Goal: Transaction & Acquisition: Register for event/course

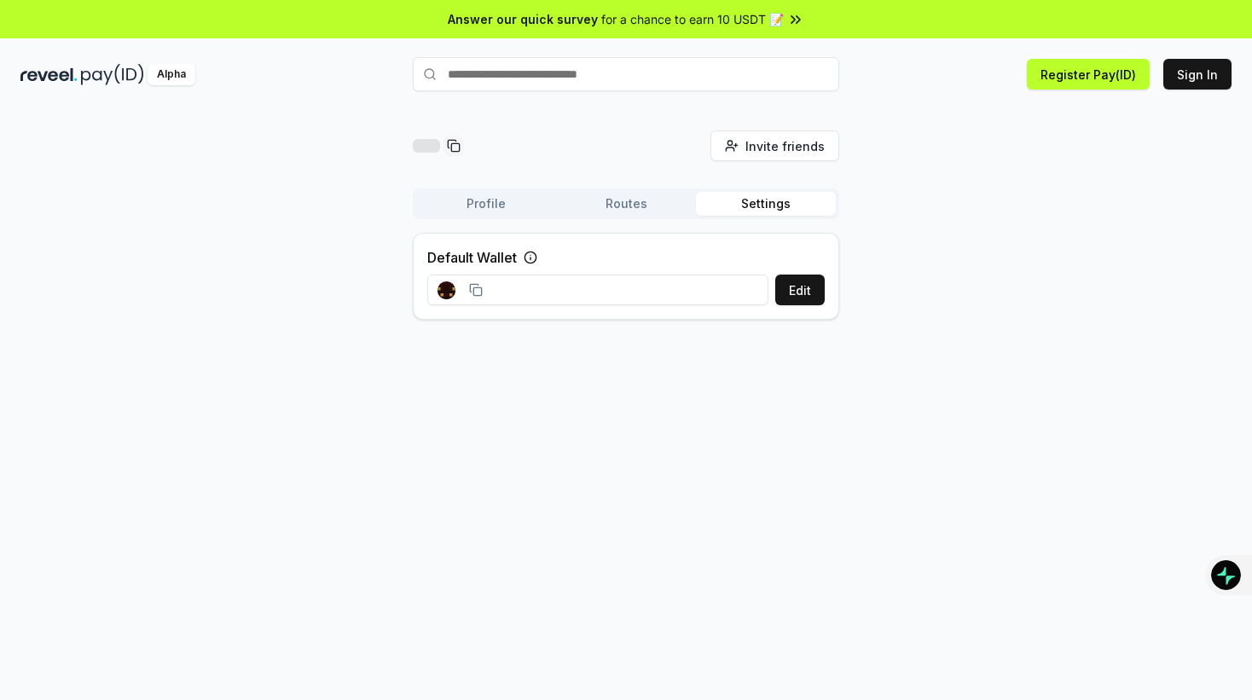
click at [450, 288] on rect at bounding box center [446, 290] width 18 height 18
click at [1205, 67] on button "Sign In" at bounding box center [1197, 74] width 68 height 31
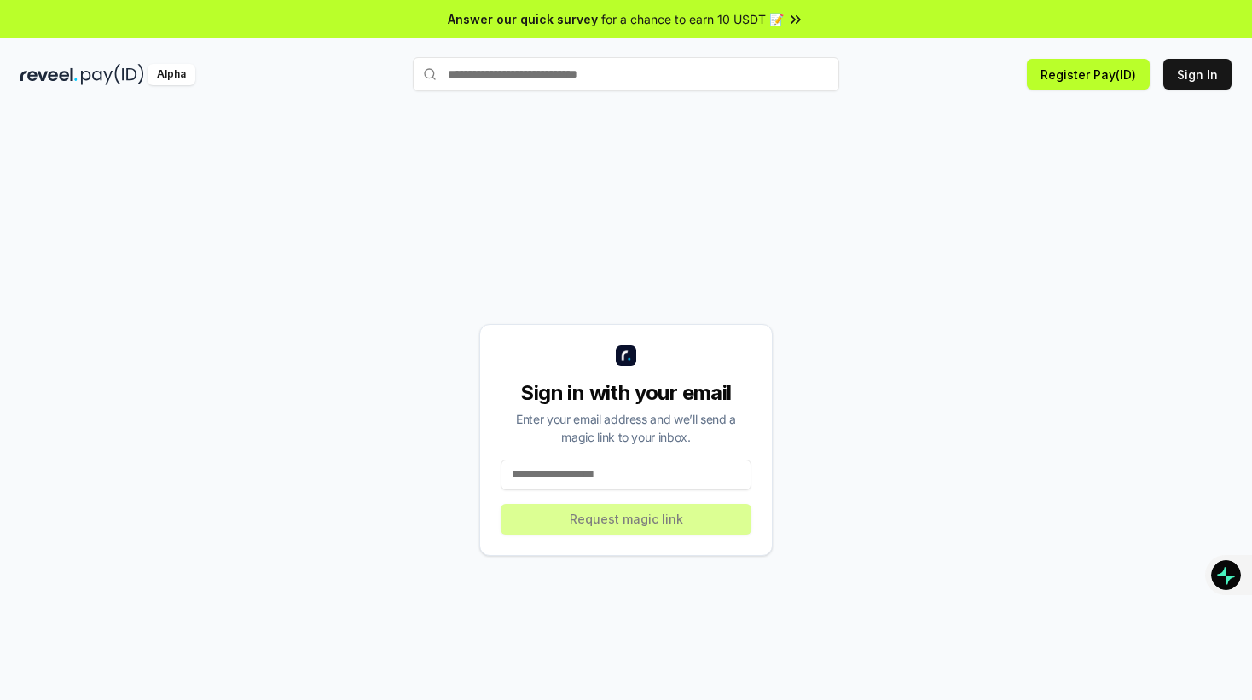
click at [618, 66] on input "text" at bounding box center [626, 74] width 426 height 34
click at [1121, 76] on button "Register Pay(ID)" at bounding box center [1088, 74] width 123 height 31
click at [1181, 74] on button "Sign In" at bounding box center [1197, 74] width 68 height 31
click at [631, 463] on input at bounding box center [626, 475] width 251 height 31
click at [631, 464] on input at bounding box center [626, 475] width 251 height 31
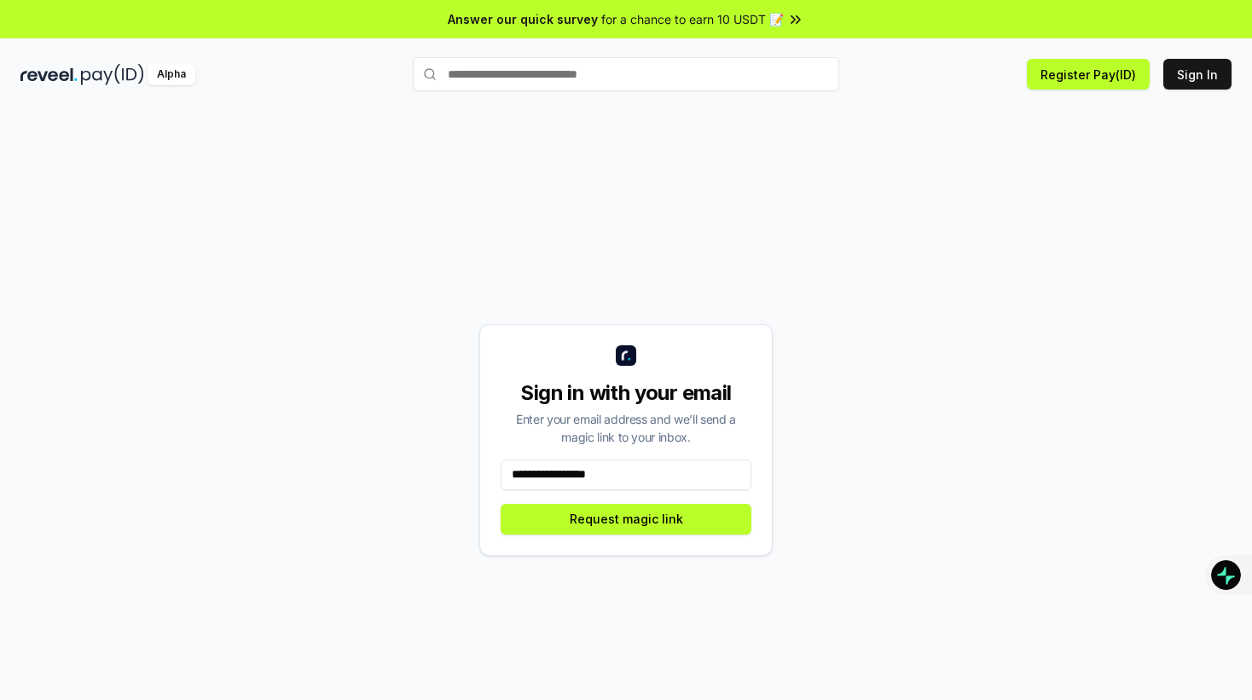
click at [750, 439] on div "Enter your email address and we’ll send a magic link to your inbox." at bounding box center [626, 428] width 251 height 36
click at [691, 472] on input "**********" at bounding box center [626, 475] width 251 height 31
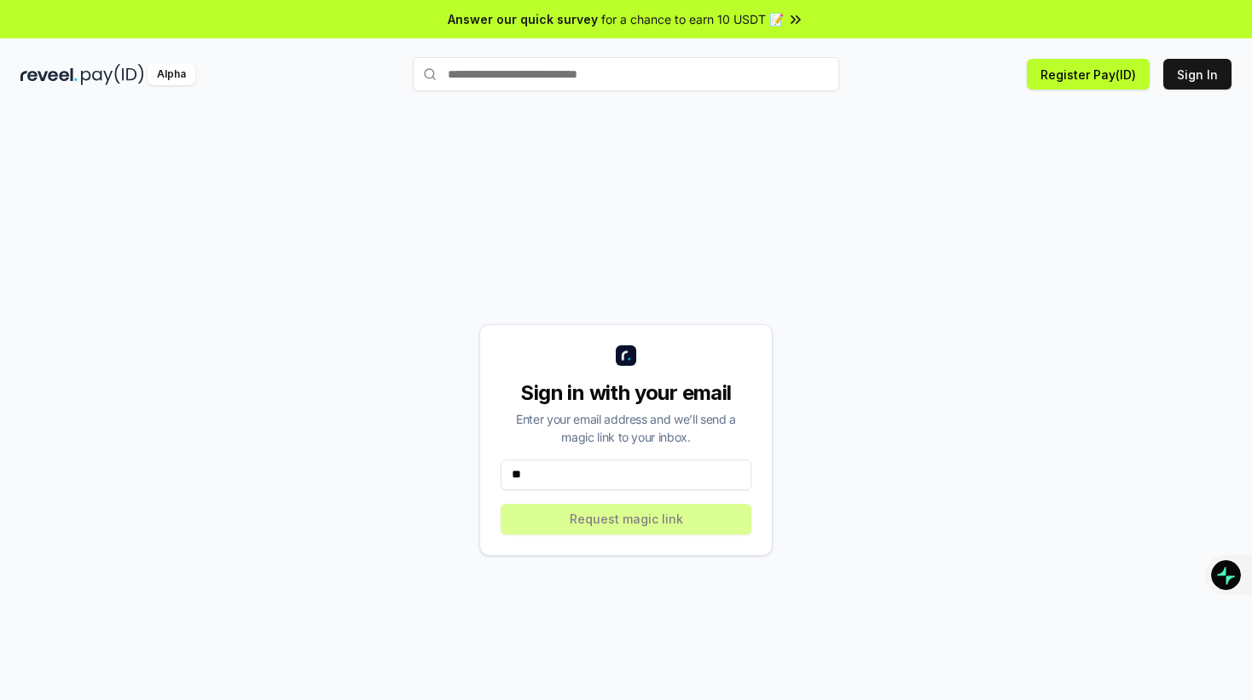
type input "*"
